Goal: Find specific page/section: Find specific page/section

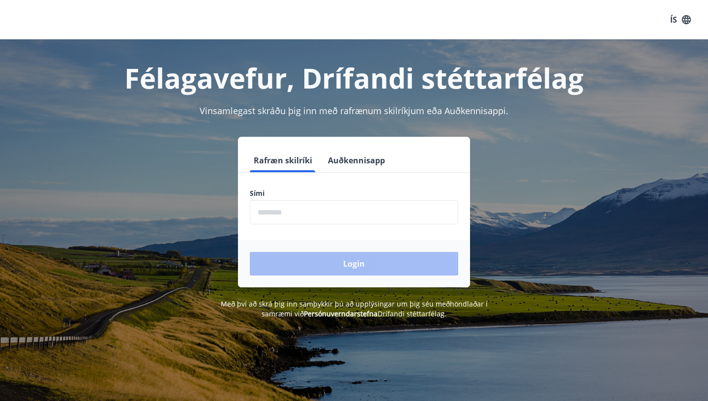
click at [293, 209] on input "phone" at bounding box center [354, 212] width 209 height 24
type input "********"
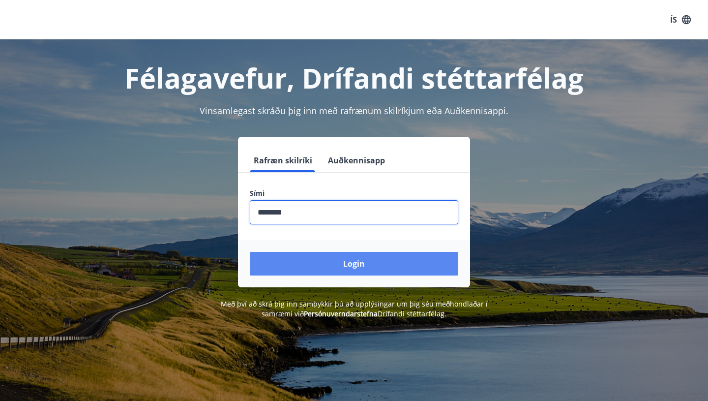
click at [310, 261] on button "Login" at bounding box center [354, 264] width 209 height 24
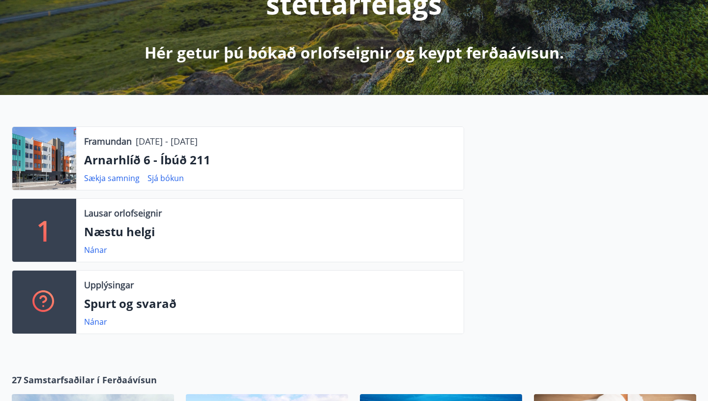
click at [58, 162] on div at bounding box center [44, 158] width 64 height 63
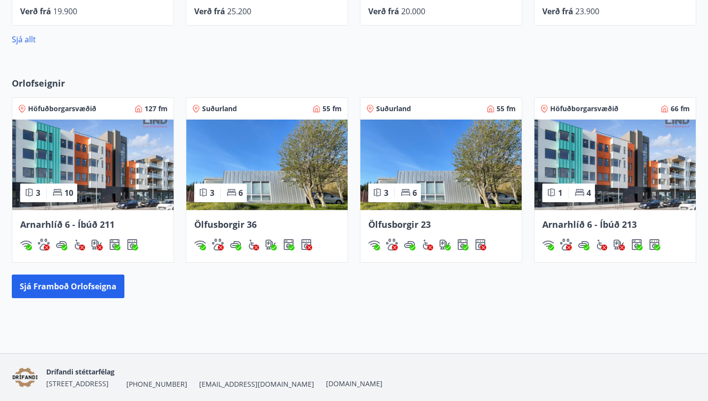
scroll to position [710, 0]
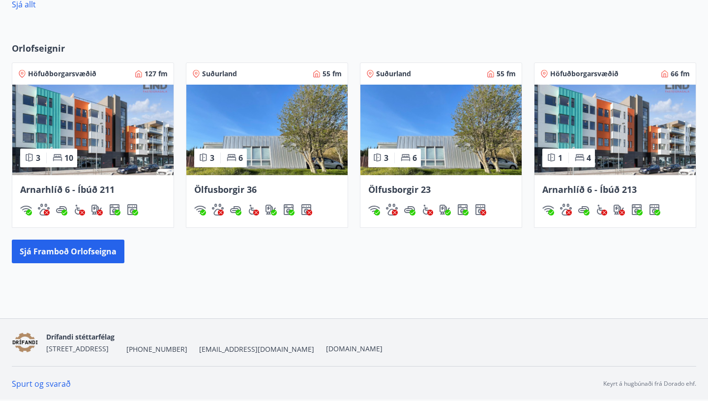
click at [110, 189] on span "Arnarhlíð 6 - Íbúð 211" at bounding box center [67, 189] width 94 height 12
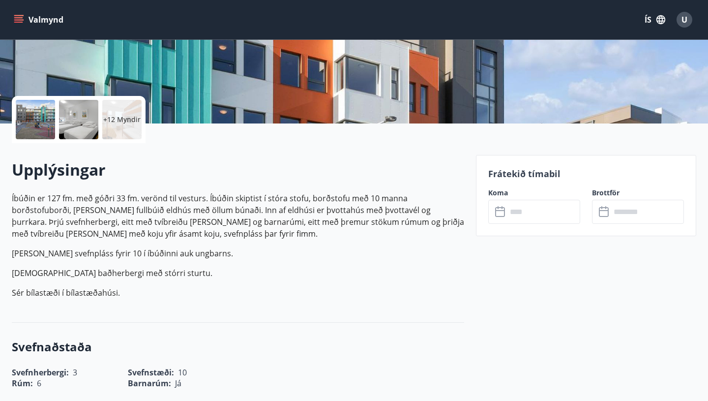
scroll to position [185, 0]
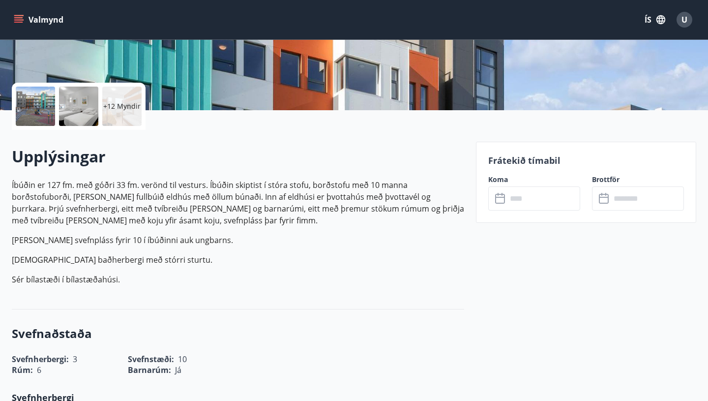
click at [119, 103] on p "+12 Myndir" at bounding box center [121, 106] width 37 height 10
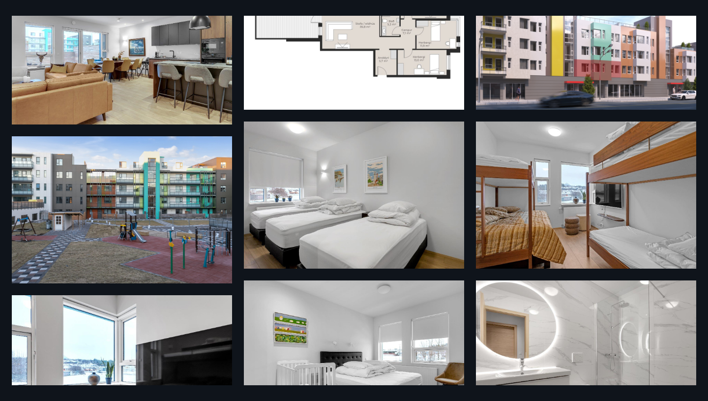
scroll to position [0, 0]
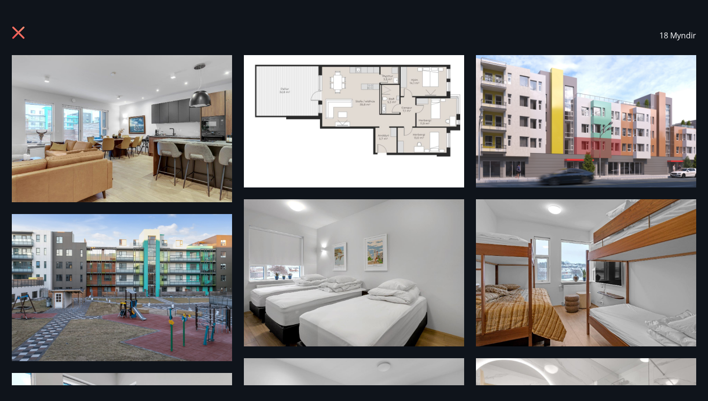
click at [21, 29] on icon at bounding box center [18, 33] width 12 height 12
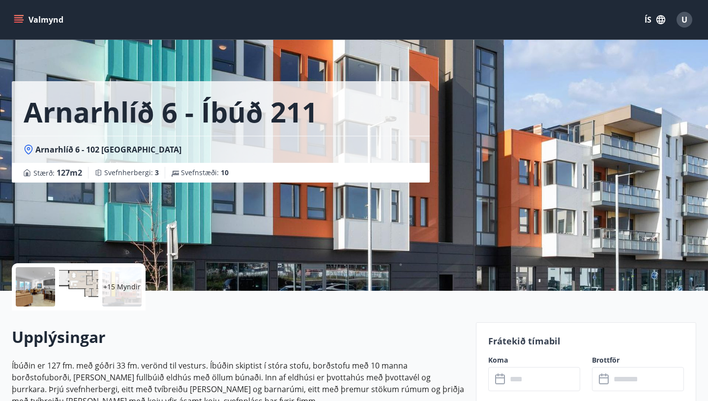
scroll to position [1, 0]
